Goal: Information Seeking & Learning: Check status

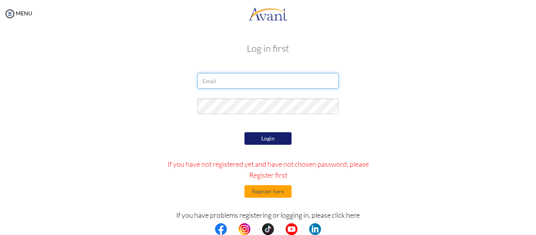
type input "[EMAIL_ADDRESS][DOMAIN_NAME]"
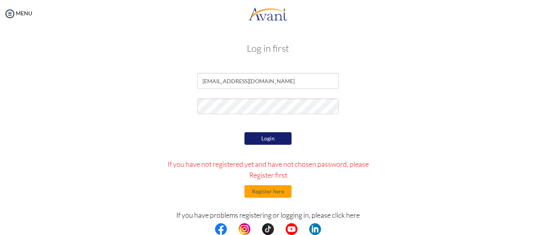
click at [261, 138] on button "Login" at bounding box center [268, 138] width 47 height 13
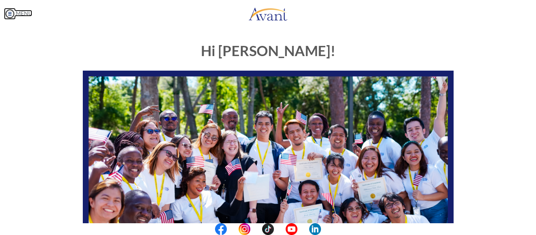
click at [9, 13] on img at bounding box center [10, 14] width 12 height 12
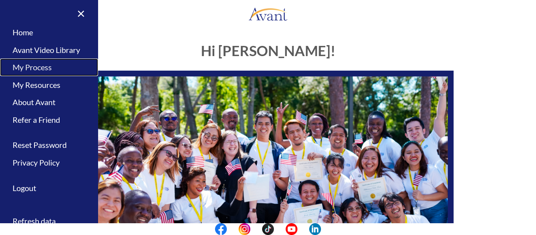
click at [23, 63] on link "My Process" at bounding box center [49, 68] width 98 height 18
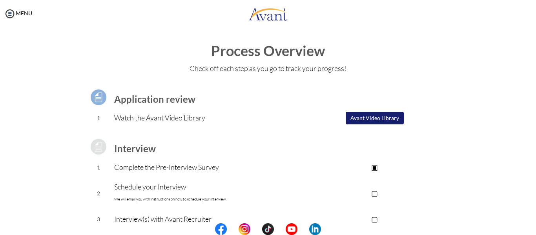
click at [370, 119] on button "Avant Video Library" at bounding box center [375, 118] width 58 height 13
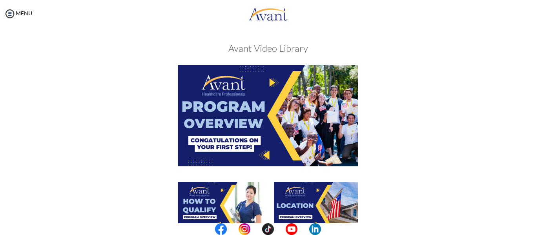
scroll to position [206, 0]
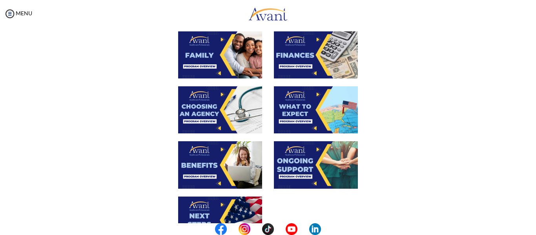
click at [293, 108] on img at bounding box center [316, 109] width 84 height 47
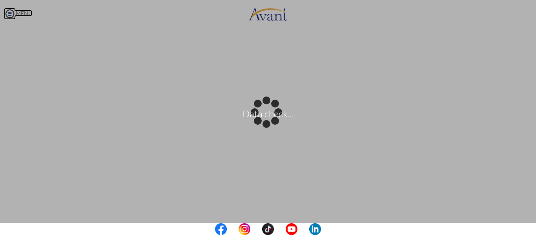
click at [12, 12] on body "Data check... Maintenance break. Please come back in 2 hours. MENU My Status Wh…" at bounding box center [268, 117] width 536 height 235
click at [22, 161] on body "Data check... Maintenance break. Please come back in 2 hours. MENU My Status Wh…" at bounding box center [268, 117] width 536 height 235
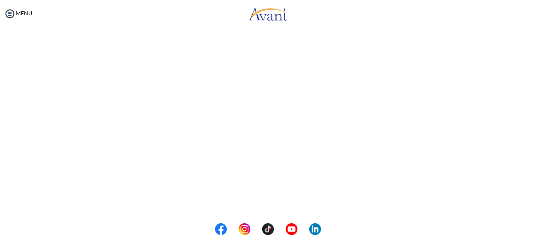
click at [22, 161] on div "What to Expect Back to Avant Video Library" at bounding box center [268, 57] width 521 height 454
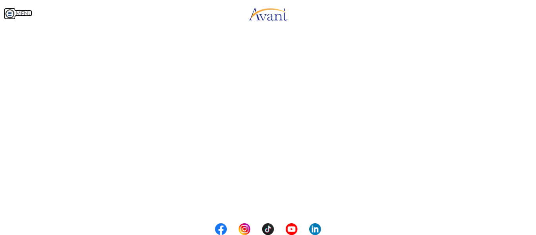
click at [11, 12] on body "Maintenance break. Please come back in 2 hours. MENU My Status What is the next…" at bounding box center [268, 117] width 536 height 235
click at [11, 12] on img at bounding box center [10, 14] width 12 height 12
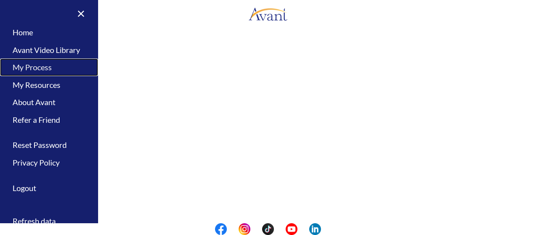
click at [30, 71] on link "My Process" at bounding box center [49, 68] width 98 height 18
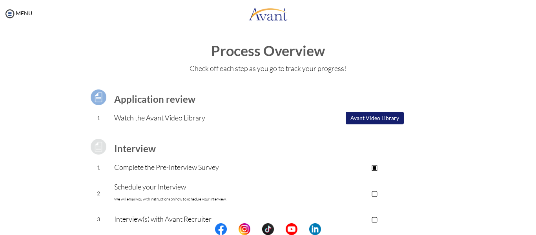
click at [394, 115] on button "Avant Video Library" at bounding box center [375, 118] width 58 height 13
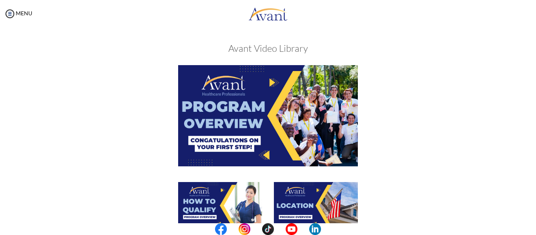
click at [531, 228] on center at bounding box center [268, 229] width 536 height 12
click at [533, 224] on center at bounding box center [268, 229] width 536 height 12
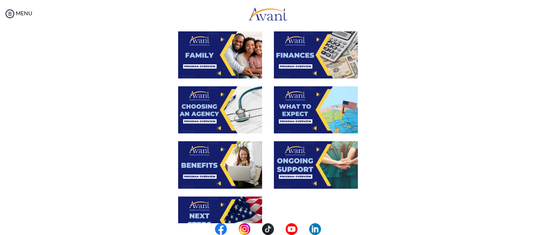
click at [298, 128] on img at bounding box center [316, 109] width 84 height 47
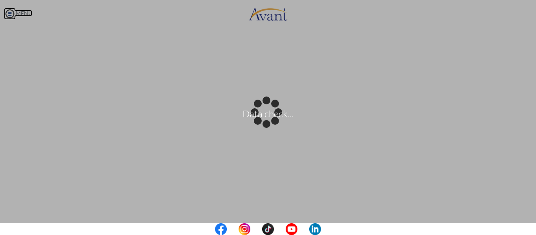
click at [9, 11] on body "Data check... Maintenance break. Please come back in 2 hours. MENU My Status Wh…" at bounding box center [268, 117] width 536 height 235
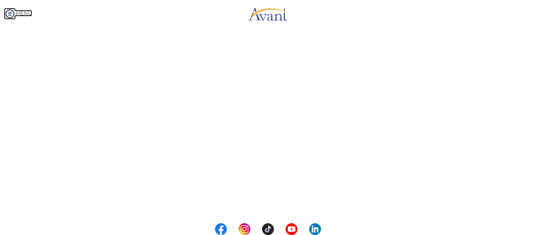
click at [9, 11] on img at bounding box center [10, 14] width 12 height 12
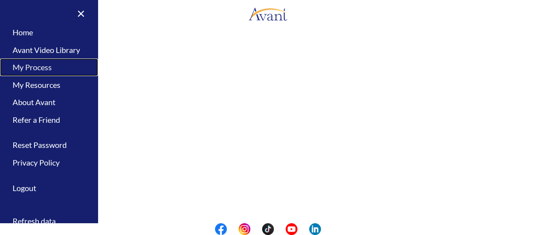
click at [27, 65] on link "My Process" at bounding box center [49, 68] width 98 height 18
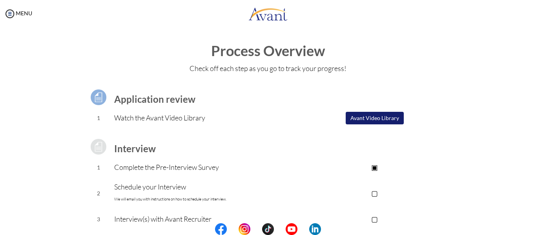
click at [365, 116] on button "Avant Video Library" at bounding box center [375, 118] width 58 height 13
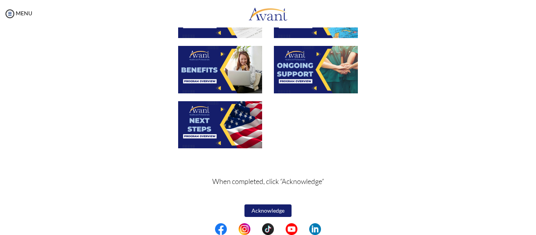
scroll to position [305, 0]
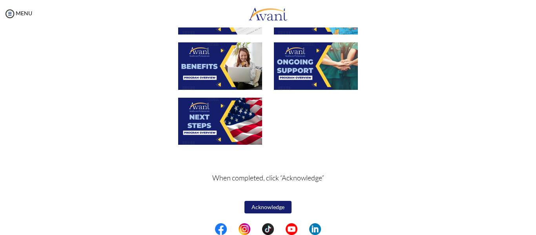
click at [304, 63] on img at bounding box center [316, 65] width 84 height 47
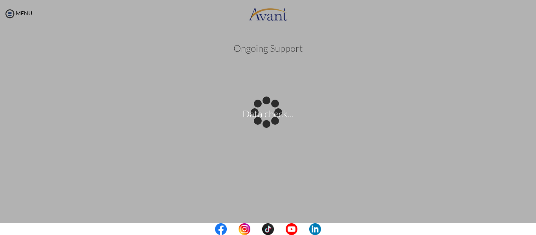
click at [534, 226] on center at bounding box center [268, 229] width 536 height 12
click at [274, 123] on div "Data check..." at bounding box center [268, 117] width 11 height 11
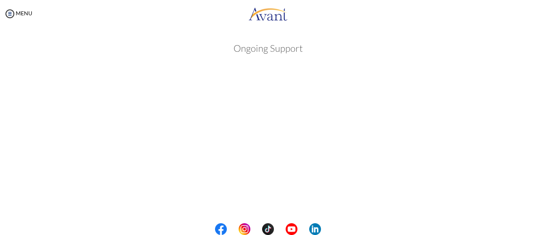
scroll to position [206, 0]
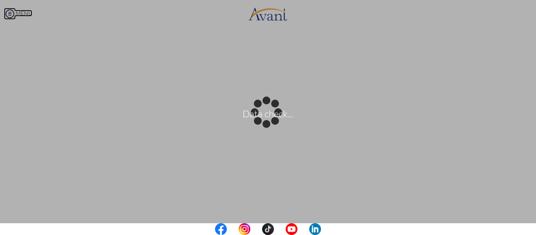
click at [10, 11] on body "Data check... Maintenance break. Please come back in 2 hours. MENU My Status Wh…" at bounding box center [268, 117] width 536 height 235
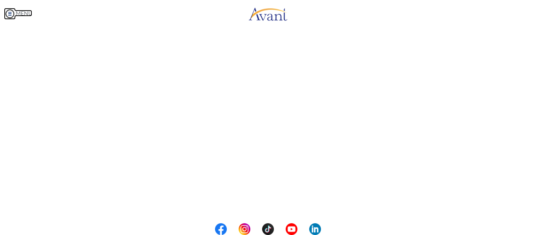
click at [10, 11] on img at bounding box center [10, 14] width 12 height 12
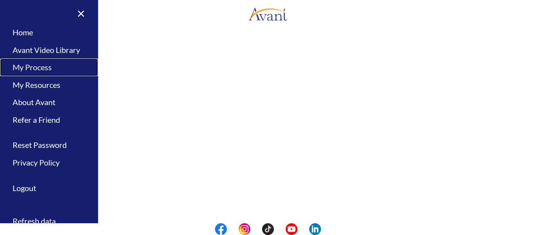
click at [38, 65] on link "My Process" at bounding box center [49, 68] width 98 height 18
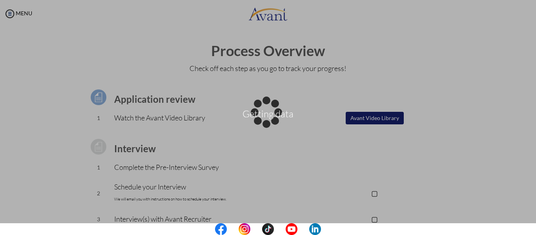
click at [368, 120] on p "Getting data" at bounding box center [268, 117] width 536 height 19
click at [274, 112] on div "Data check..." at bounding box center [268, 117] width 11 height 11
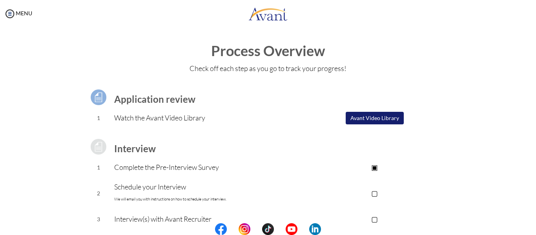
click at [389, 117] on button "Avant Video Library" at bounding box center [375, 118] width 58 height 13
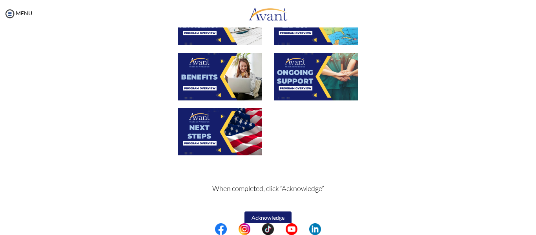
scroll to position [305, 0]
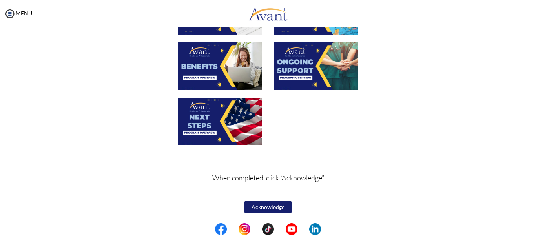
click at [206, 111] on img at bounding box center [220, 121] width 84 height 47
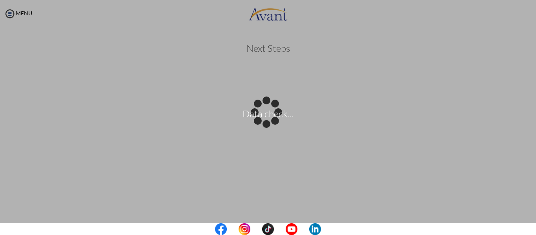
click at [532, 228] on center at bounding box center [268, 229] width 536 height 12
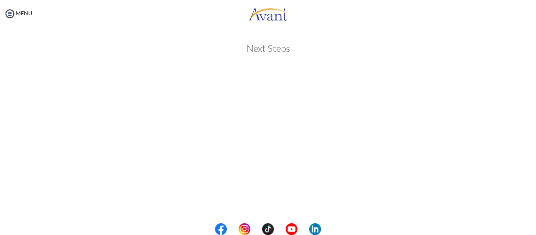
scroll to position [206, 0]
click at [8, 15] on img at bounding box center [10, 14] width 12 height 12
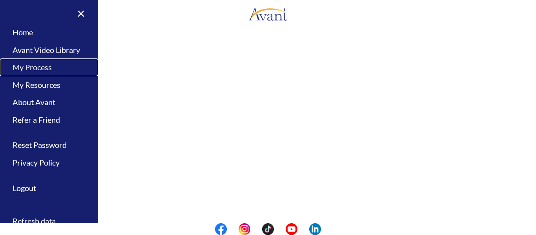
click at [36, 64] on link "My Process" at bounding box center [49, 68] width 98 height 18
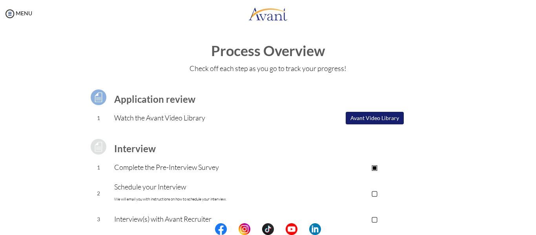
click at [365, 116] on button "Avant Video Library" at bounding box center [375, 118] width 58 height 13
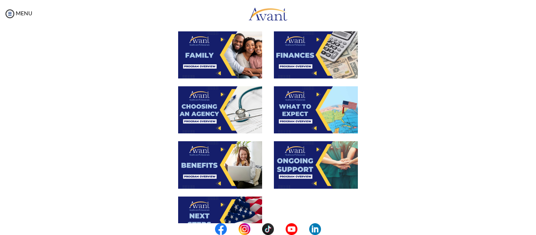
click at [297, 163] on img at bounding box center [316, 164] width 84 height 47
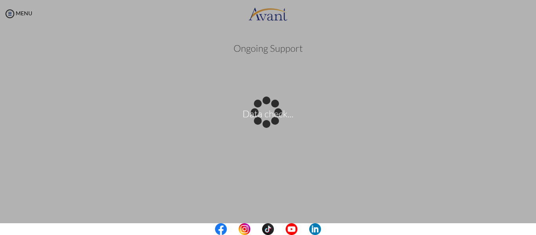
click at [530, 194] on body "Data check... Maintenance break. Please come back in 2 hours. MENU My Status Wh…" at bounding box center [268, 117] width 536 height 235
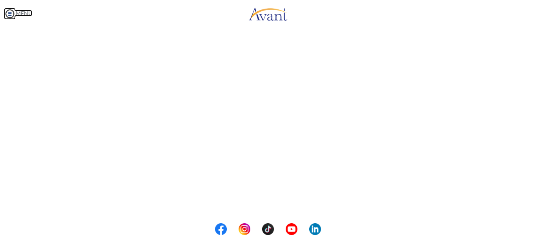
click at [10, 15] on img at bounding box center [10, 14] width 12 height 12
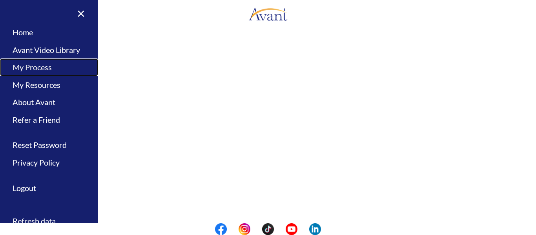
click at [48, 70] on link "My Process" at bounding box center [49, 68] width 98 height 18
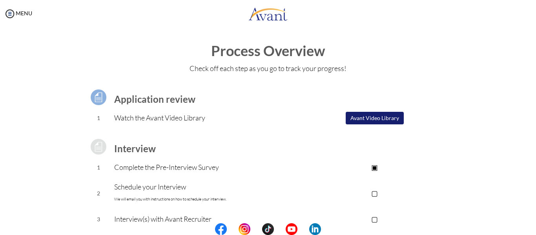
click at [374, 115] on button "Avant Video Library" at bounding box center [375, 118] width 58 height 13
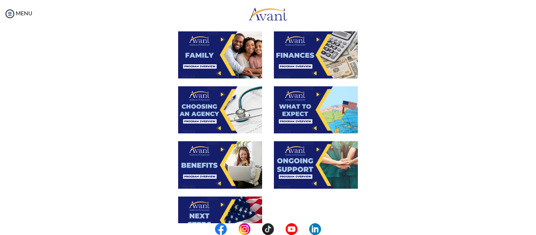
click at [530, 229] on center at bounding box center [268, 229] width 536 height 12
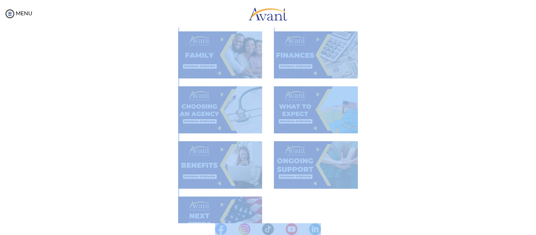
drag, startPoint x: 530, startPoint y: 229, endPoint x: 534, endPoint y: 222, distance: 7.6
click at [534, 222] on body "Maintenance break. Please come back in 2 hours. MENU My Status What is the next…" at bounding box center [268, 117] width 536 height 235
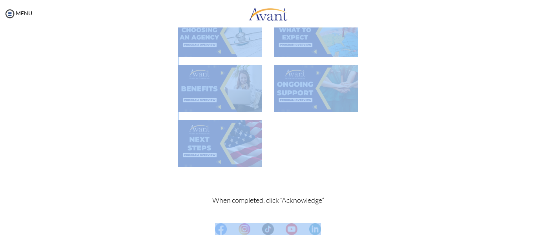
scroll to position [305, 0]
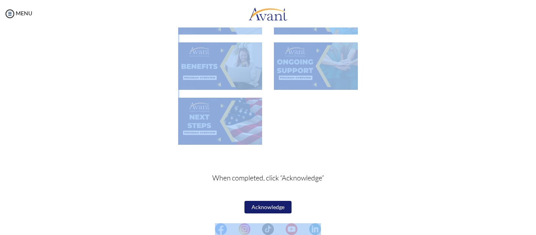
click at [334, 148] on div at bounding box center [268, 125] width 383 height 55
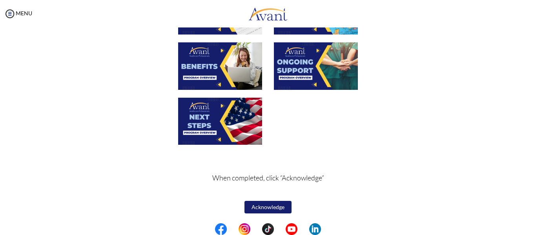
click at [231, 126] on img at bounding box center [220, 121] width 84 height 47
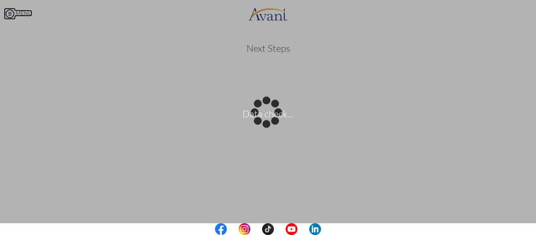
click at [9, 15] on body "Data check... Maintenance break. Please come back in 2 hours. MENU My Status Wh…" at bounding box center [268, 117] width 536 height 235
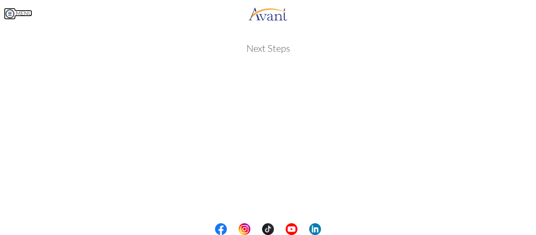
click at [11, 13] on img at bounding box center [10, 14] width 12 height 12
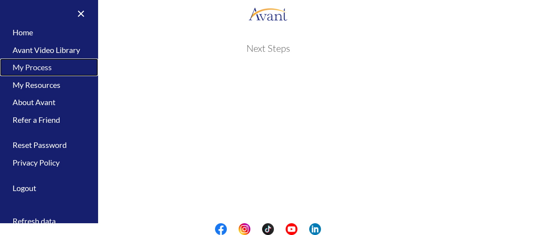
click at [25, 68] on link "My Process" at bounding box center [49, 68] width 98 height 18
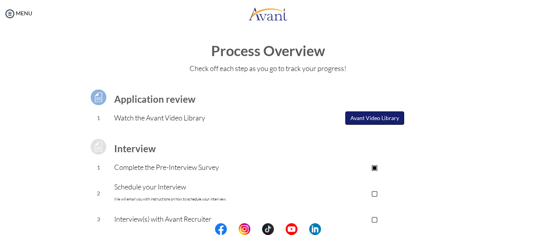
click at [375, 117] on button "Avant Video Library" at bounding box center [375, 118] width 59 height 13
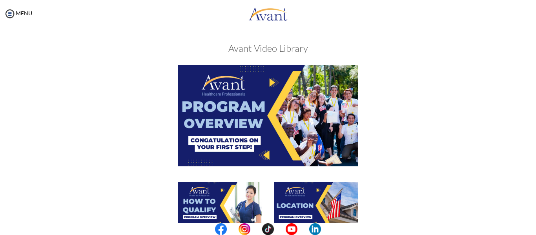
click at [533, 225] on center at bounding box center [268, 229] width 536 height 12
click at [529, 218] on div "My Status What is the next step? We would like you to watch the introductory vi…" at bounding box center [268, 144] width 536 height 235
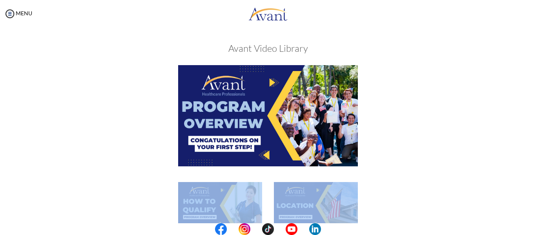
click at [529, 218] on div "My Status What is the next step? We would like you to watch the introductory vi…" at bounding box center [268, 144] width 536 height 235
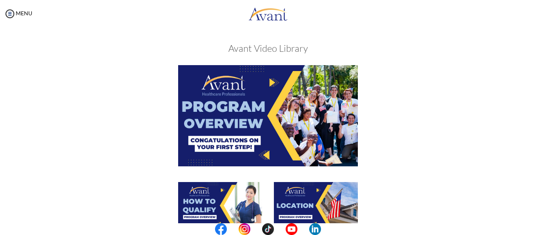
click at [529, 218] on div "My Status What is the next step? We would like you to watch the introductory vi…" at bounding box center [268, 144] width 536 height 235
click at [530, 170] on div "My Status What is the next step? We would like you to watch the introductory vi…" at bounding box center [268, 144] width 536 height 235
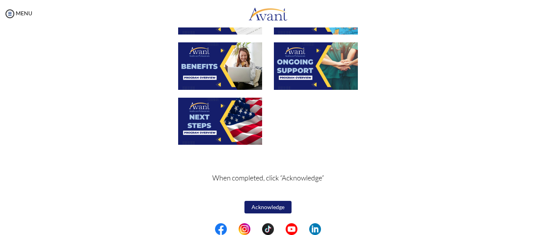
click at [271, 208] on button "Acknowledge" at bounding box center [268, 207] width 47 height 13
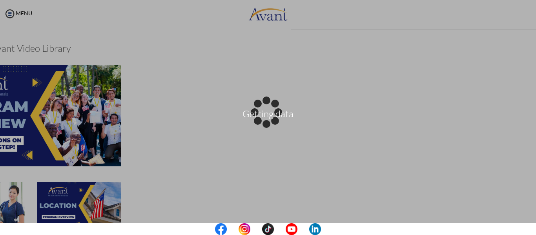
scroll to position [305, 0]
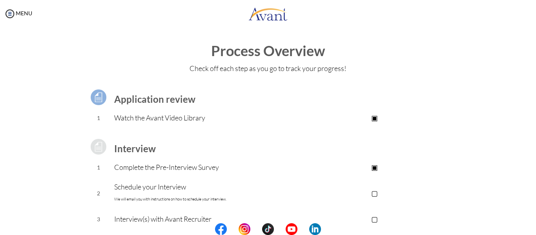
click at [532, 225] on center at bounding box center [268, 229] width 536 height 12
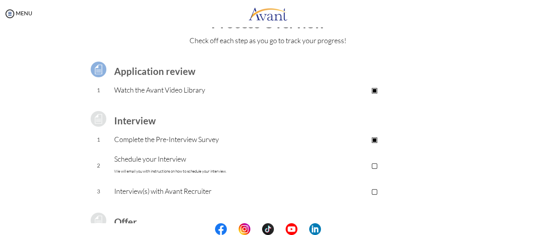
scroll to position [0, 0]
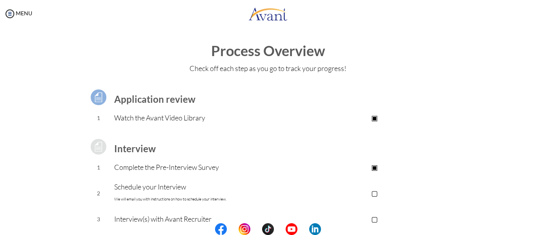
click at [93, 99] on img at bounding box center [99, 98] width 20 height 20
click at [373, 121] on p "▣" at bounding box center [374, 117] width 157 height 11
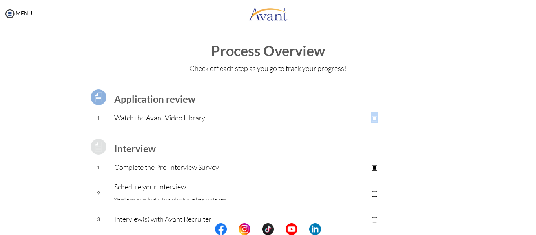
click at [373, 121] on p "▣" at bounding box center [374, 117] width 157 height 11
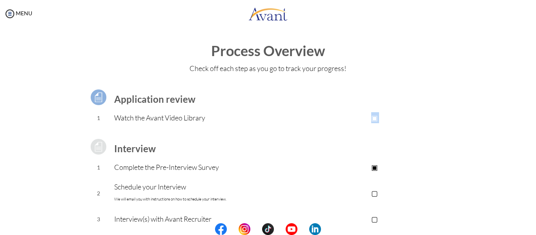
drag, startPoint x: 373, startPoint y: 121, endPoint x: 394, endPoint y: 124, distance: 21.0
click at [394, 124] on td "▣ Avant Video Library" at bounding box center [374, 118] width 157 height 20
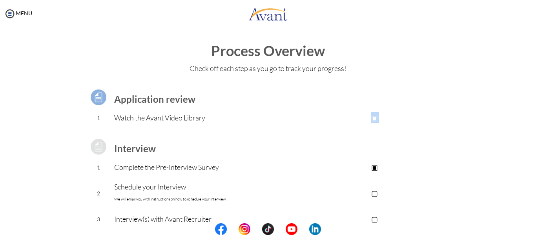
click at [394, 124] on td "▣ Avant Video Library" at bounding box center [374, 118] width 157 height 20
click at [12, 13] on img at bounding box center [10, 14] width 12 height 12
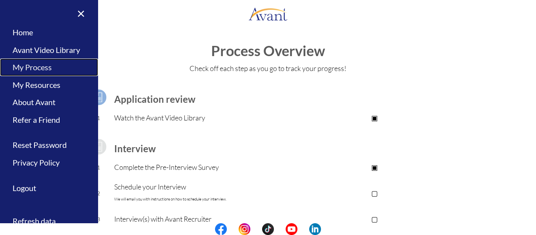
click at [28, 70] on link "My Process" at bounding box center [49, 68] width 98 height 18
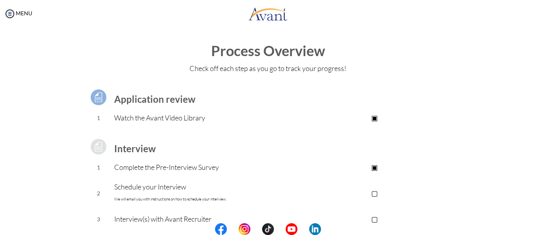
click at [261, 75] on div "Process Overview Check off each step as you go to track your progress! Applicat…" at bounding box center [268, 210] width 521 height 334
